Goal: Information Seeking & Learning: Check status

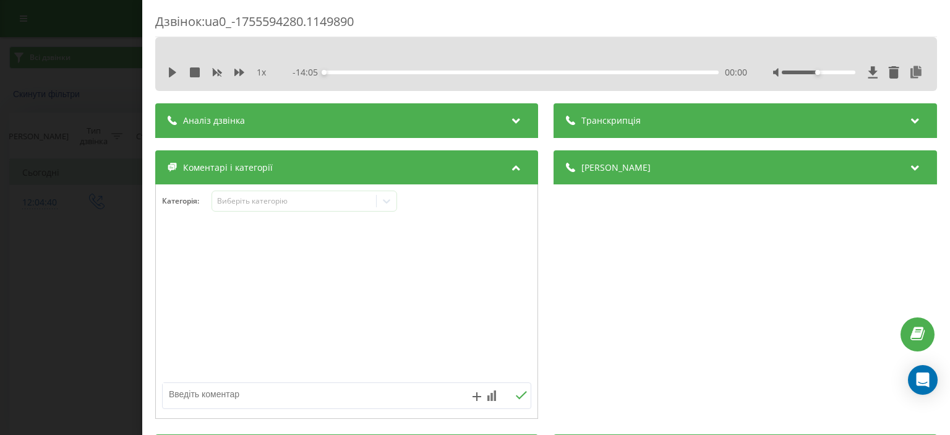
drag, startPoint x: 39, startPoint y: 346, endPoint x: 69, endPoint y: 307, distance: 49.8
click at [39, 345] on div "Дзвінок : ua0_-1755594280.1149890 1 x - 14:05 00:00 00:00 Транскрипція Для AI-а…" at bounding box center [475, 217] width 950 height 435
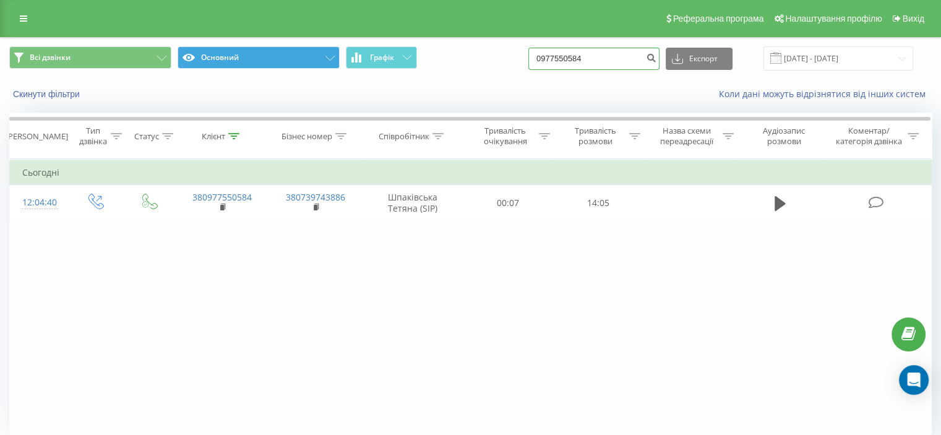
drag, startPoint x: 617, startPoint y: 56, endPoint x: 308, endPoint y: 56, distance: 309.2
click at [341, 80] on div "Всі дзвінки Основний Графік 0977550584 Експорт .csv .xls .xlsx 19.05.2025 - 19.…" at bounding box center [470, 73] width 939 height 71
paste input "0665741556"
type input "0665741556"
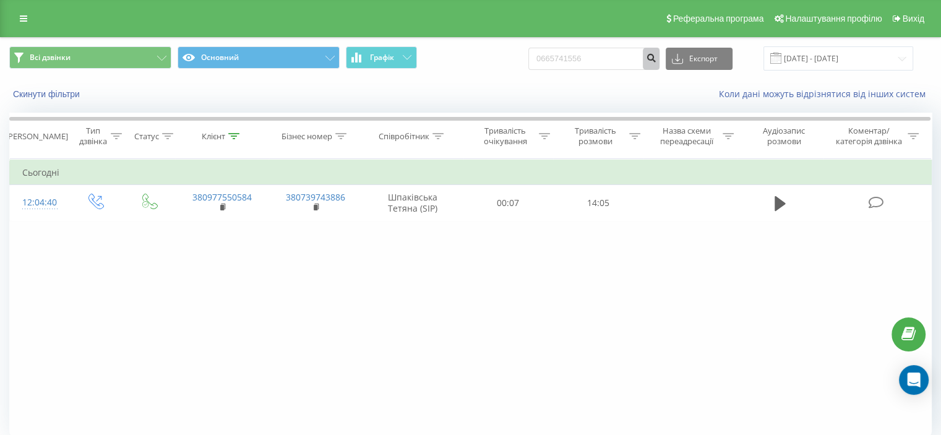
click at [656, 58] on icon "submit" at bounding box center [651, 56] width 11 height 7
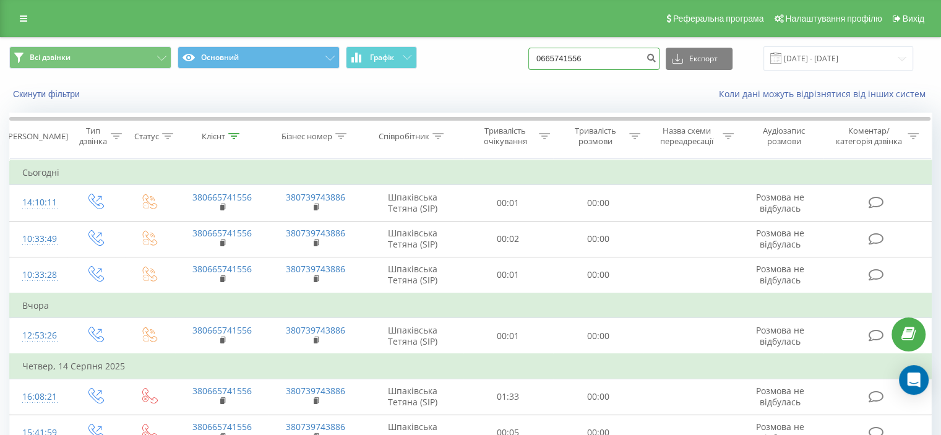
drag, startPoint x: 611, startPoint y: 64, endPoint x: 470, endPoint y: 80, distance: 141.9
click at [470, 80] on div "Всі дзвінки Основний Графік 0665741556 Експорт .csv .xls .xlsx 19.05.2025 - 19.…" at bounding box center [470, 73] width 939 height 71
paste input "098) 432-59-47"
click at [601, 59] on input "098) 432-59-47" at bounding box center [593, 59] width 131 height 22
click at [587, 63] on input "098) 432-5947" at bounding box center [593, 59] width 131 height 22
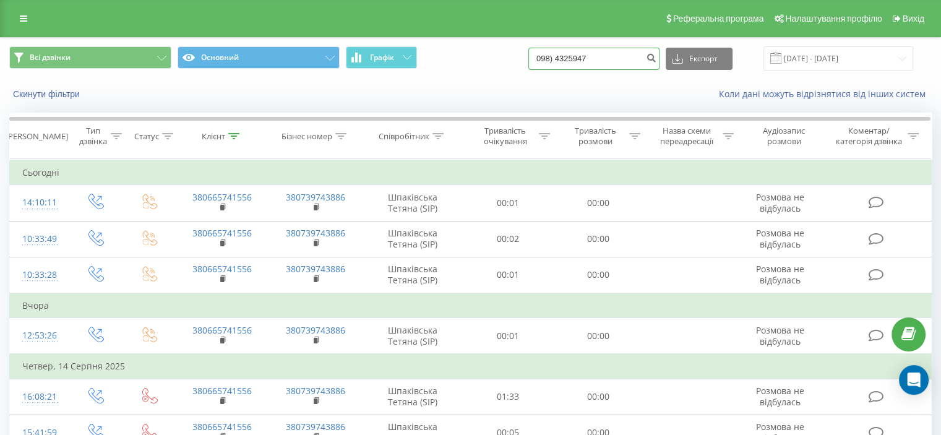
click at [573, 59] on input "098) 4325947" at bounding box center [593, 59] width 131 height 22
type input "0984325947"
click at [656, 56] on icon "submit" at bounding box center [651, 56] width 11 height 7
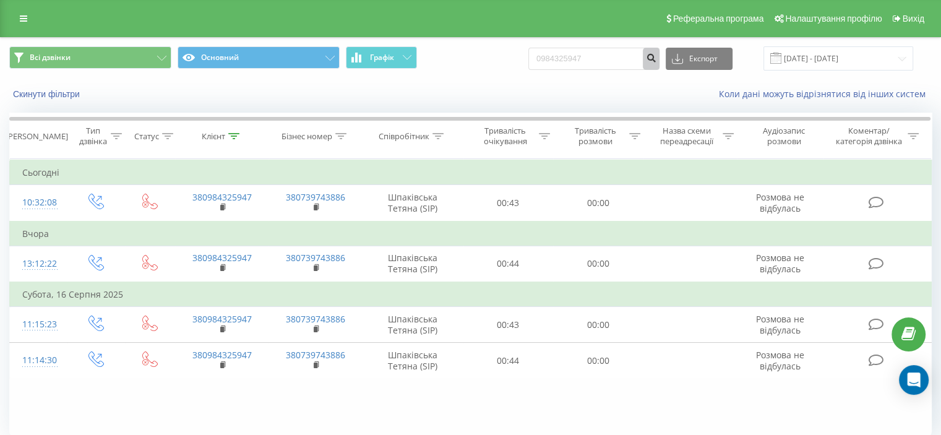
click at [656, 58] on icon "submit" at bounding box center [651, 56] width 11 height 7
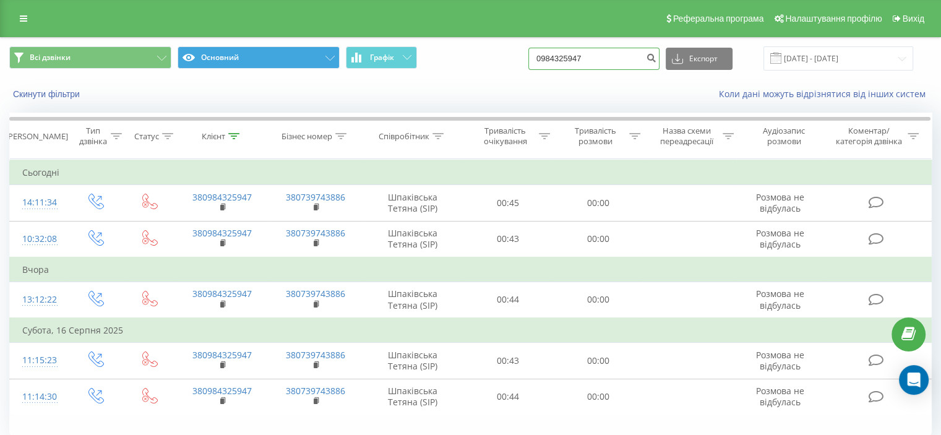
drag, startPoint x: 597, startPoint y: 57, endPoint x: 336, endPoint y: 63, distance: 260.4
click at [351, 63] on div "Всі дзвінки Основний Графік 0984325947 Експорт .csv .xls .xlsx 19.05.2025 - 19.…" at bounding box center [470, 58] width 922 height 24
paste input "380974876364"
type input "380974876364"
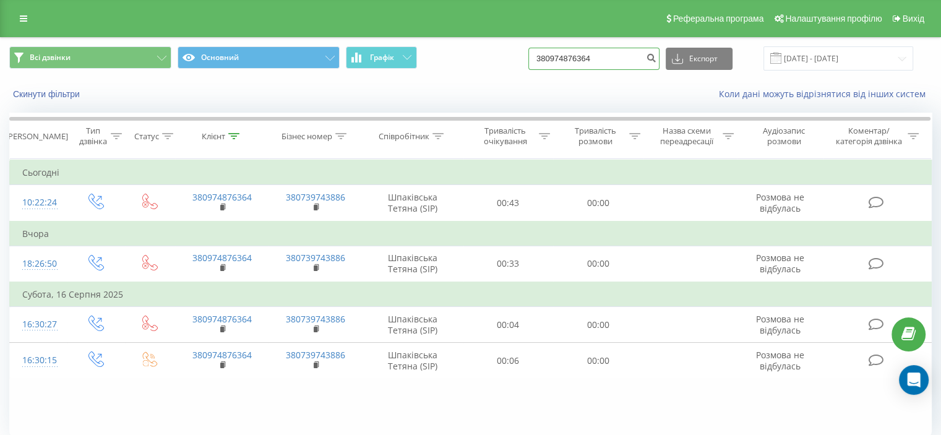
drag, startPoint x: 621, startPoint y: 56, endPoint x: 304, endPoint y: 79, distance: 317.4
click at [326, 72] on div "Всі дзвінки Основний Графік 380974876364 Експорт .csv .xls .xlsx 19.05.2025 - 1…" at bounding box center [470, 58] width 939 height 41
paste input "068) 744-42-65"
click at [602, 59] on input "068) 744-42-65" at bounding box center [593, 59] width 131 height 22
click at [600, 60] on input "068) 744-42-65" at bounding box center [593, 59] width 131 height 22
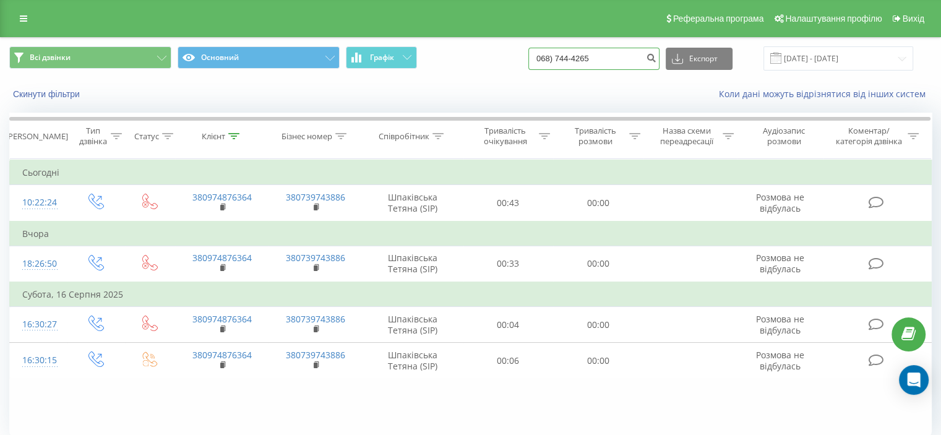
click at [589, 61] on input "068) 744-4265" at bounding box center [593, 59] width 131 height 22
click at [572, 59] on input "068) 7444265" at bounding box center [593, 59] width 131 height 22
type input "0687444265"
click at [659, 51] on button "submit" at bounding box center [650, 59] width 17 height 22
